Goal: Information Seeking & Learning: Learn about a topic

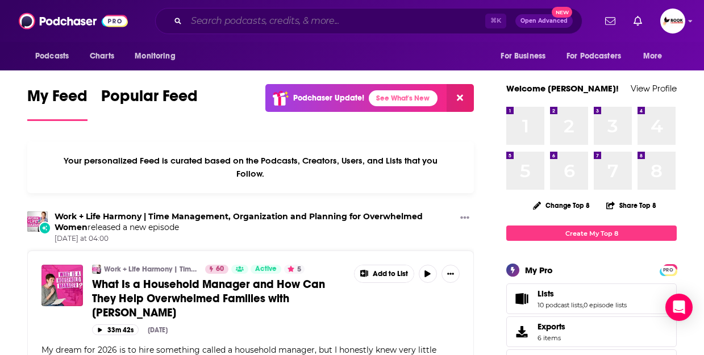
click at [240, 17] on input "Search podcasts, credits, & more..." at bounding box center [335, 21] width 299 height 18
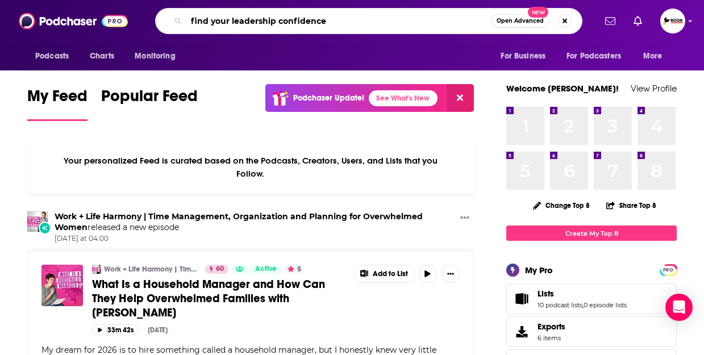
type input "find your leadership confidence"
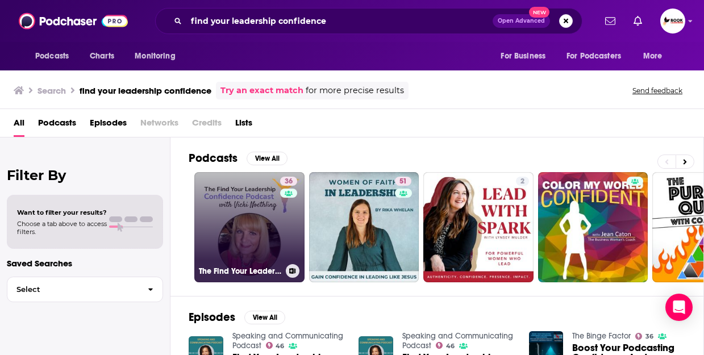
click at [211, 223] on link "36 The Find Your Leadership Confidence Podcast with [PERSON_NAME]" at bounding box center [249, 227] width 110 height 110
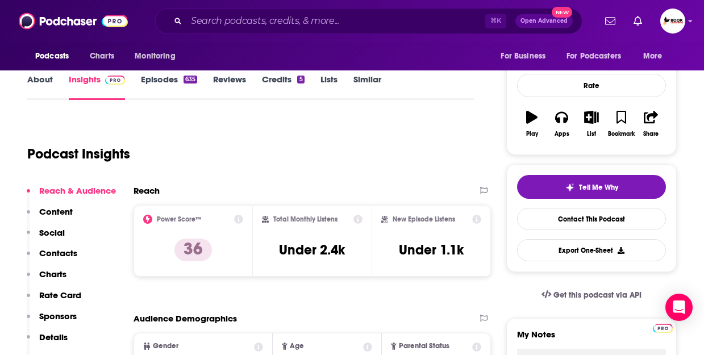
scroll to position [141, 1]
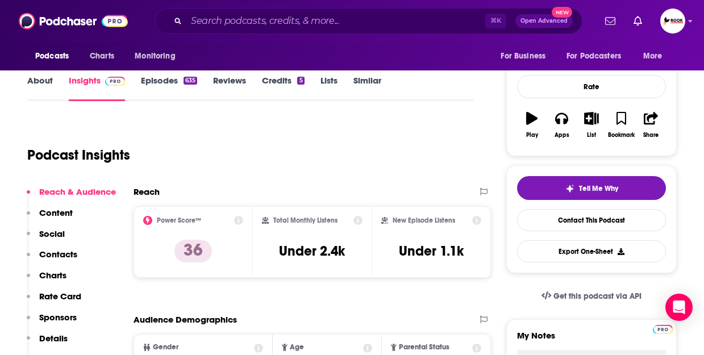
click at [157, 84] on link "Episodes 635" at bounding box center [169, 88] width 56 height 26
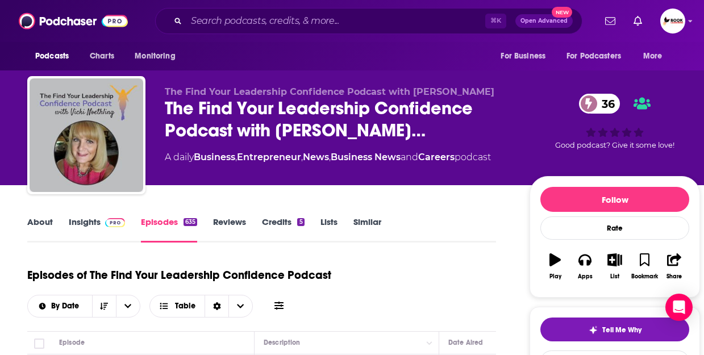
click at [95, 222] on link "Insights" at bounding box center [97, 229] width 56 height 26
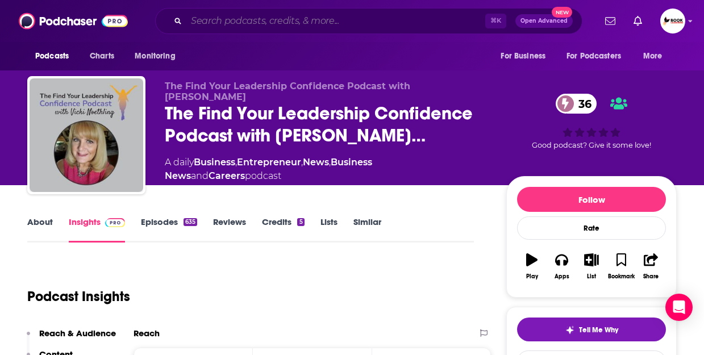
click at [280, 16] on input "Search podcasts, credits, & more..." at bounding box center [335, 21] width 299 height 18
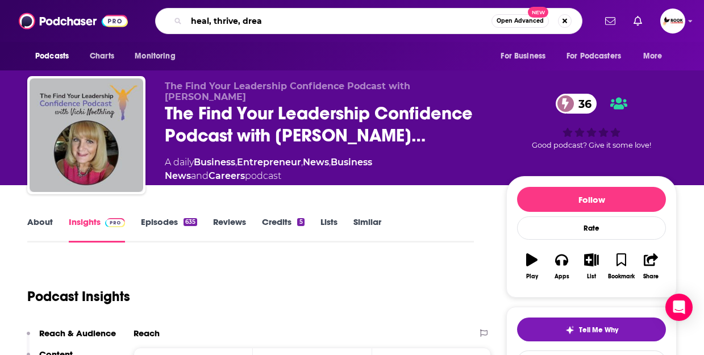
type input "heal, thrive, dream"
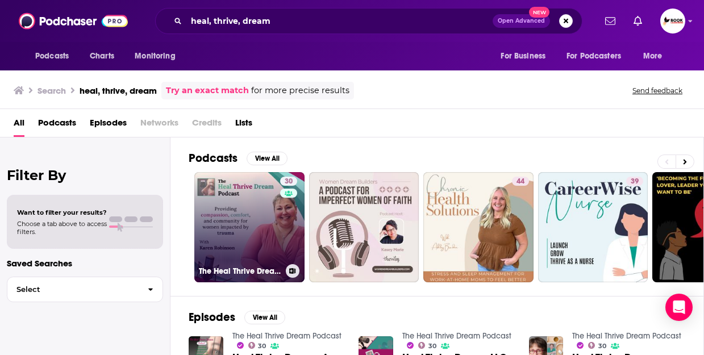
click at [247, 212] on link "30 The Heal Thrive Dream Podcast" at bounding box center [249, 227] width 110 height 110
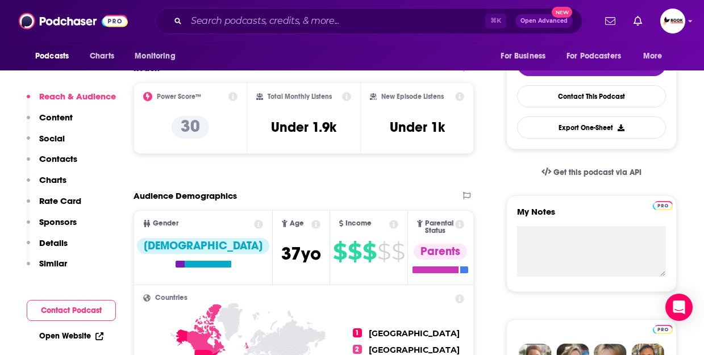
scroll to position [267, 0]
